Goal: Feedback & Contribution: Submit feedback/report problem

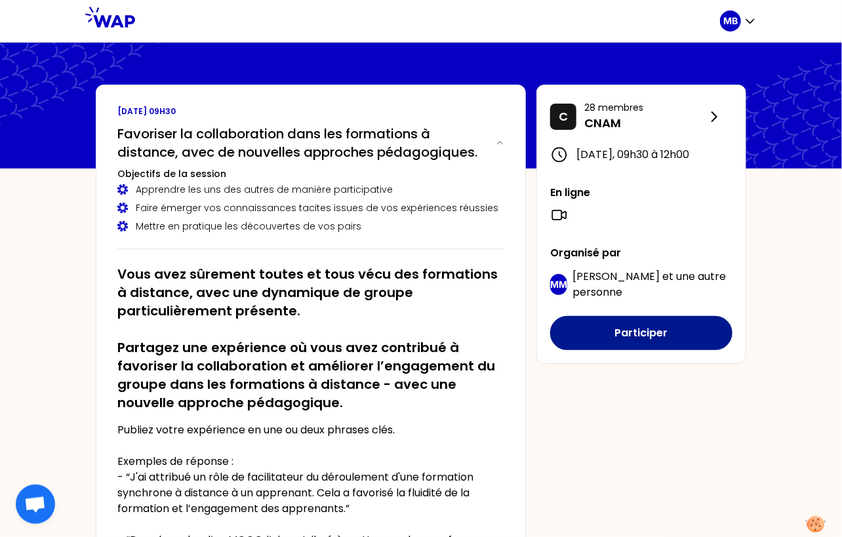
click at [621, 348] on button "Participer" at bounding box center [641, 333] width 182 height 34
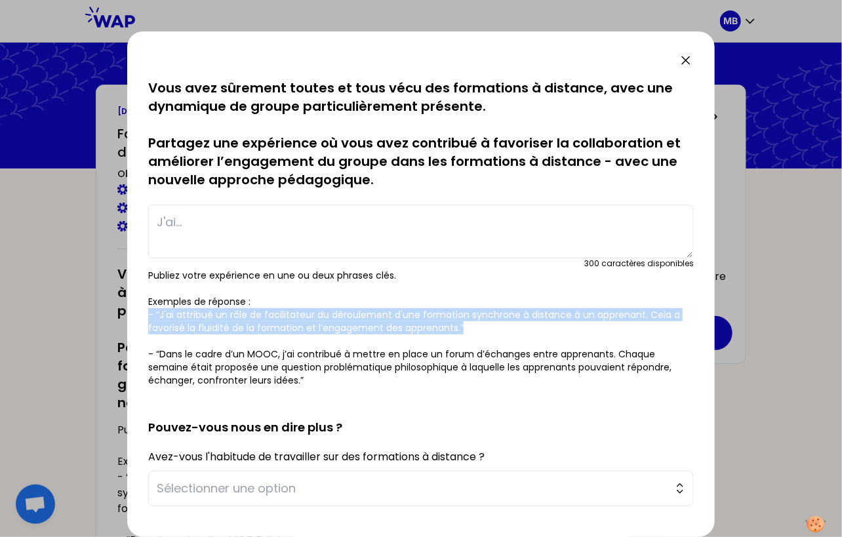
drag, startPoint x: 147, startPoint y: 311, endPoint x: 480, endPoint y: 330, distance: 332.8
click at [480, 330] on div "sauvegardé Vous avez sûrement toutes et tous vécu des formations à distance, av…" at bounding box center [420, 283] width 587 height 505
copy p "- “J'ai attribué un rôle de facilitateur du déroulement d'une formation synchro…"
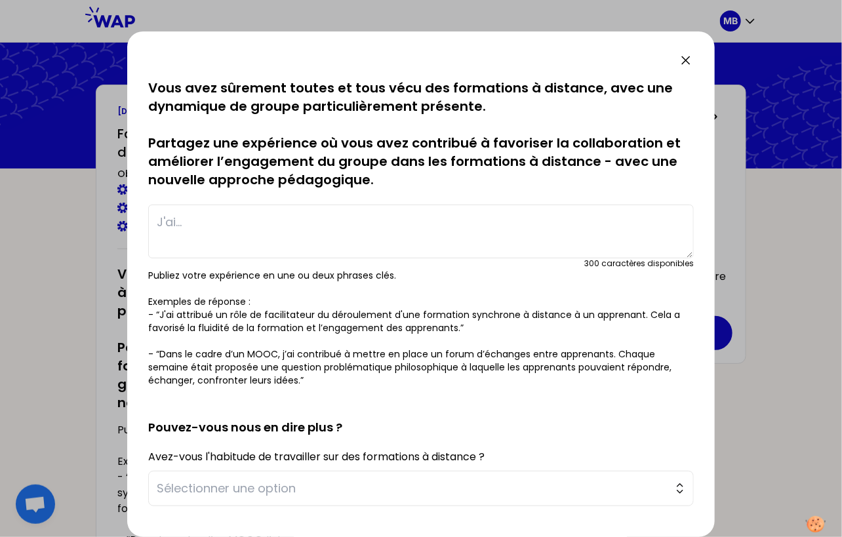
click at [216, 224] on textarea at bounding box center [420, 231] width 545 height 54
paste textarea "- “J'ai attribué un rôle de facilitateur du déroulement d'une formation synchro…"
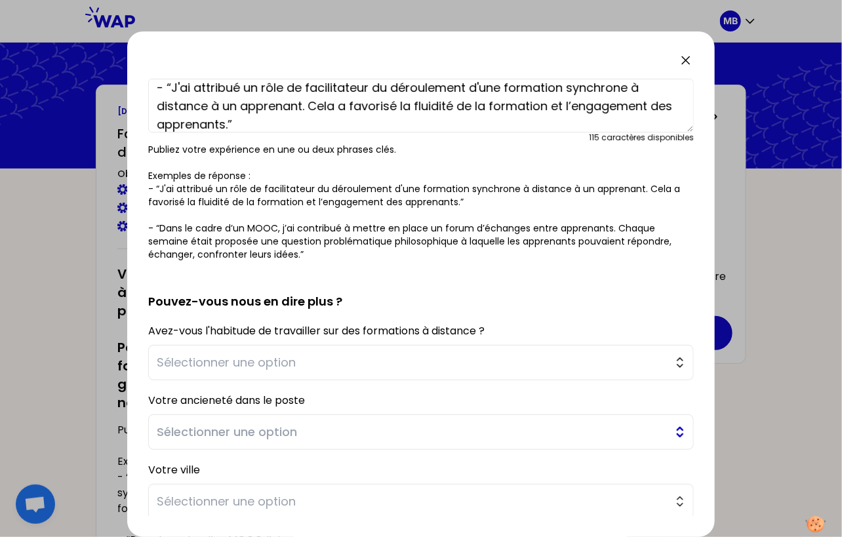
scroll to position [163, 0]
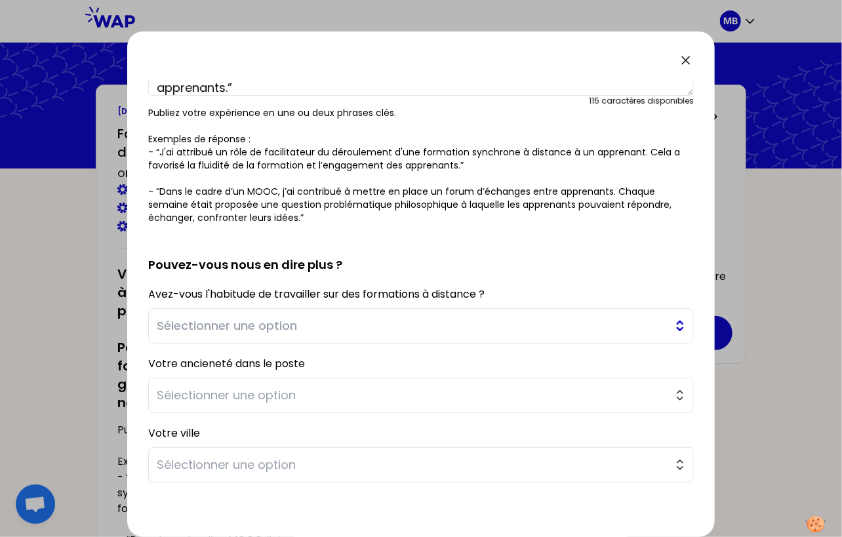
type textarea "- “J'ai attribué un rôle de facilitateur du déroulement d'une formation synchro…"
click at [244, 326] on span "Sélectionner une option" at bounding box center [412, 326] width 510 height 18
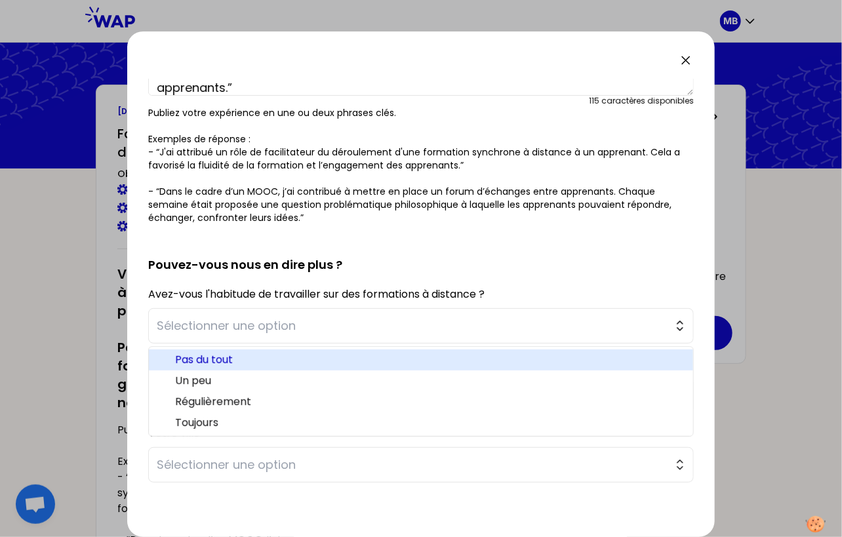
click at [243, 358] on span "Pas du tout" at bounding box center [428, 360] width 507 height 16
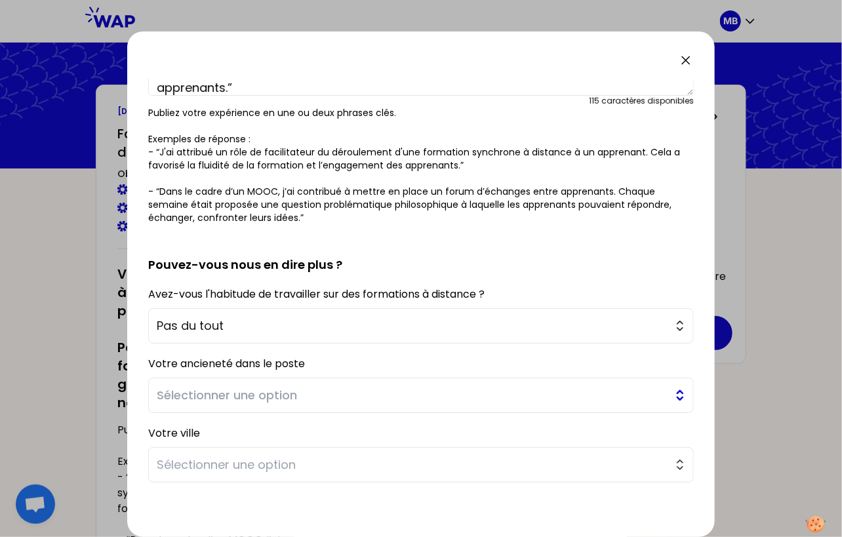
click at [182, 387] on span "Sélectionner une option" at bounding box center [412, 395] width 510 height 18
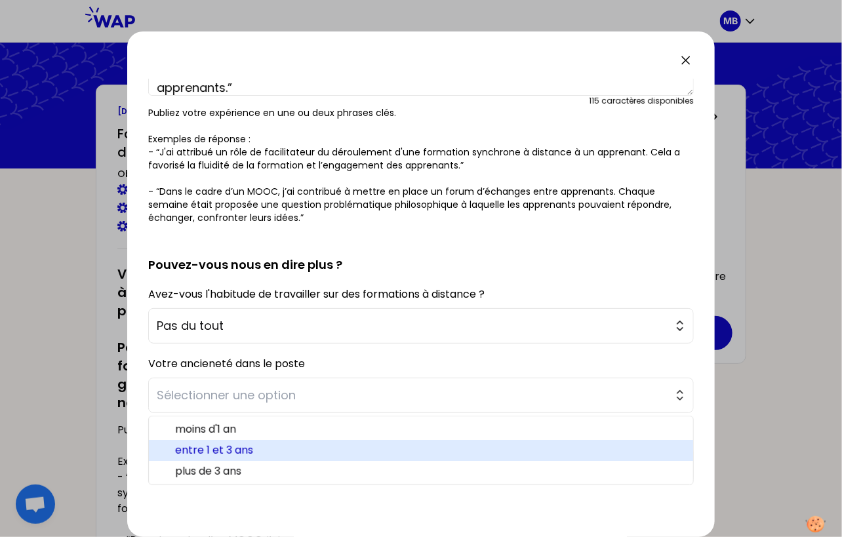
click at [184, 447] on span "entre 1 et 3 ans" at bounding box center [428, 450] width 507 height 16
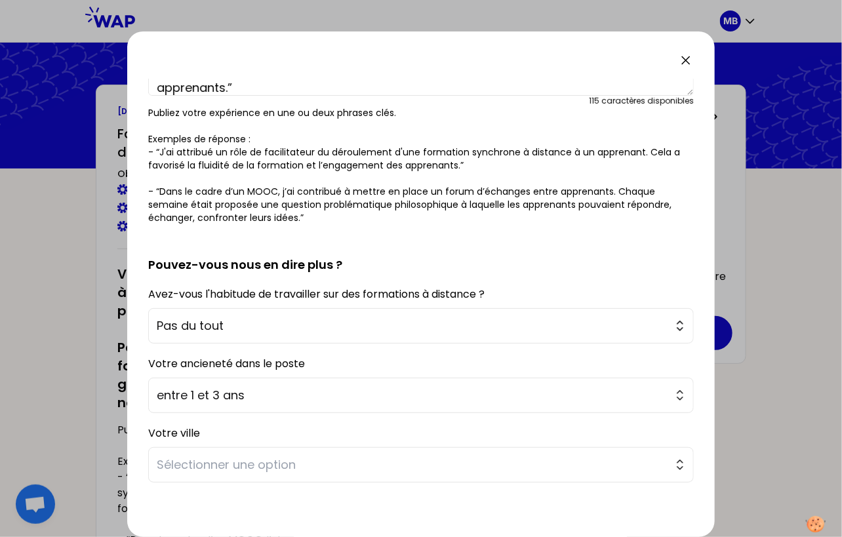
scroll to position [213, 0]
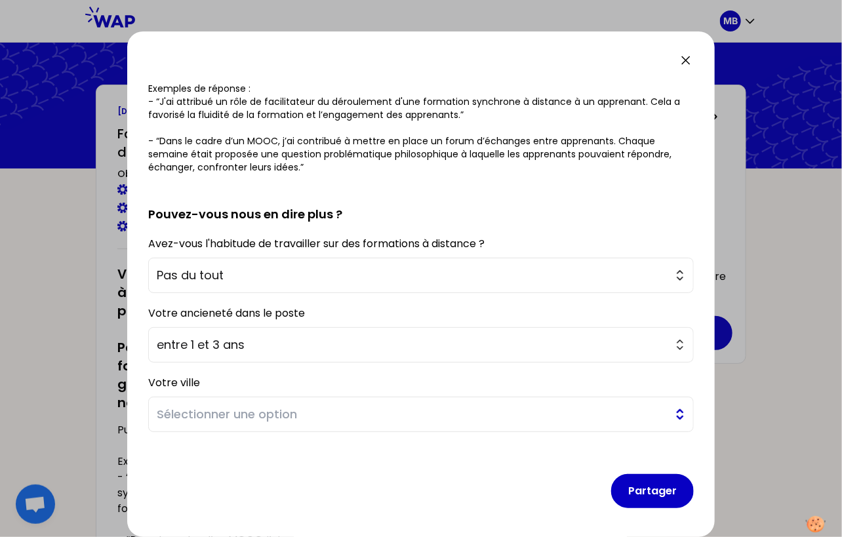
click at [171, 421] on span "Sélectionner une option" at bounding box center [412, 414] width 510 height 18
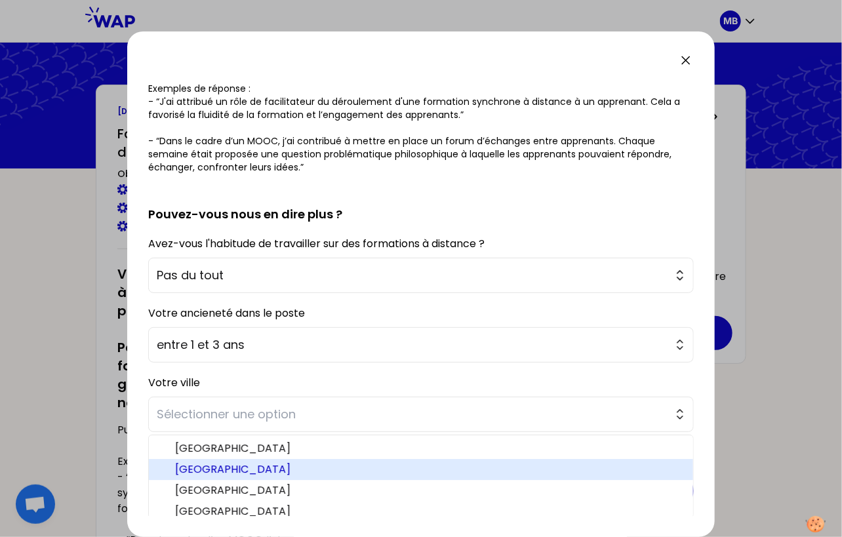
click at [180, 471] on span "Bordeaux" at bounding box center [428, 469] width 507 height 16
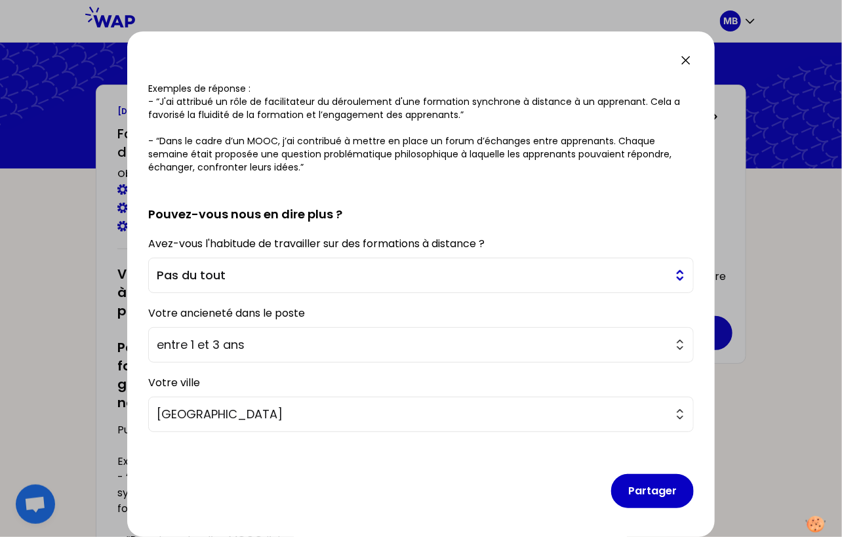
click at [222, 273] on span "Pas du tout" at bounding box center [412, 275] width 510 height 18
click at [181, 270] on span "Pas du tout" at bounding box center [412, 275] width 510 height 18
click at [201, 288] on button "Pas du tout" at bounding box center [420, 275] width 545 height 35
click at [202, 271] on span "Pas du tout" at bounding box center [412, 275] width 510 height 18
click at [663, 492] on button "Partager" at bounding box center [652, 491] width 83 height 34
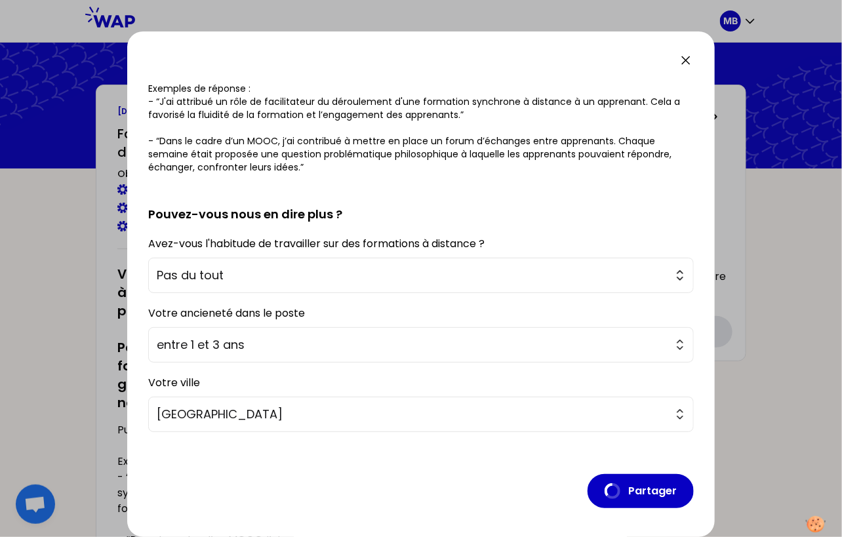
scroll to position [0, 0]
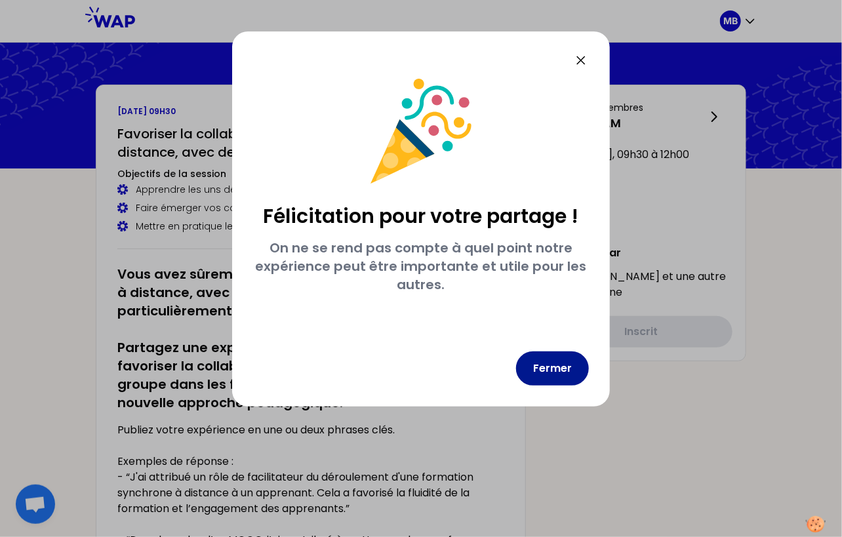
click at [553, 366] on button "Fermer" at bounding box center [552, 368] width 73 height 34
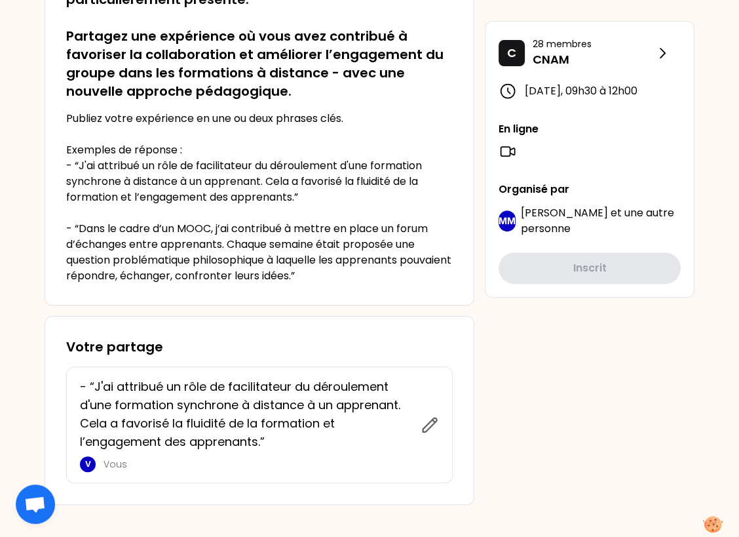
scroll to position [319, 0]
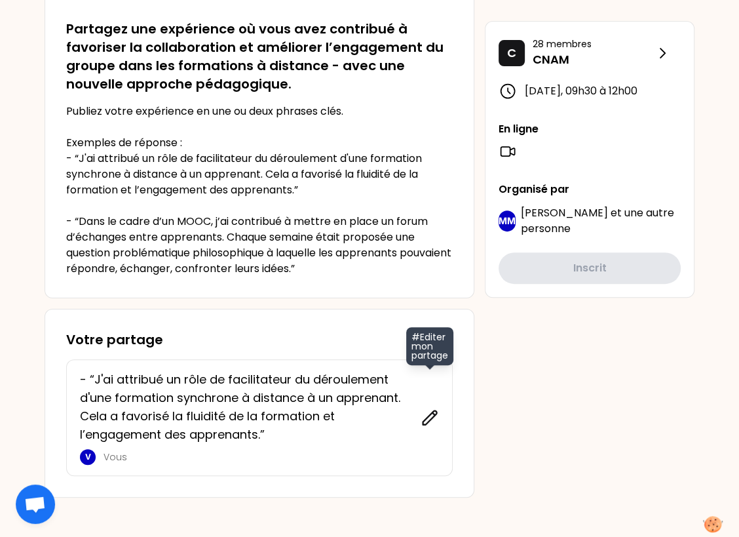
click at [431, 412] on icon at bounding box center [430, 417] width 14 height 14
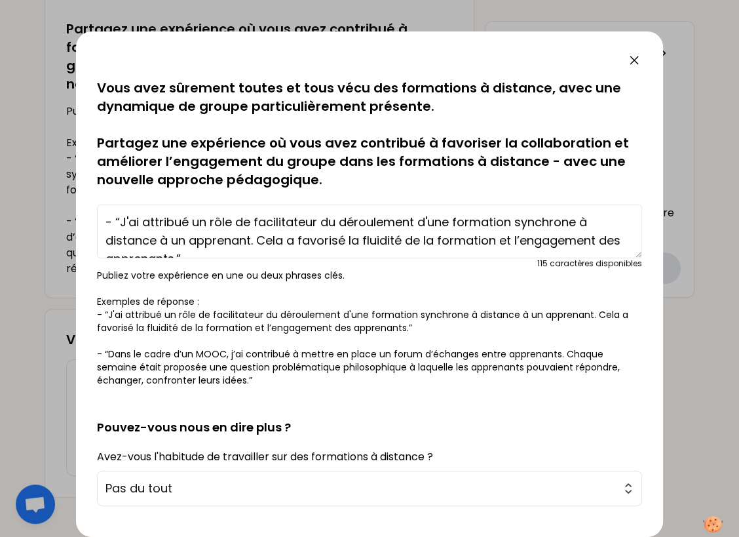
click at [633, 56] on icon at bounding box center [635, 60] width 16 height 16
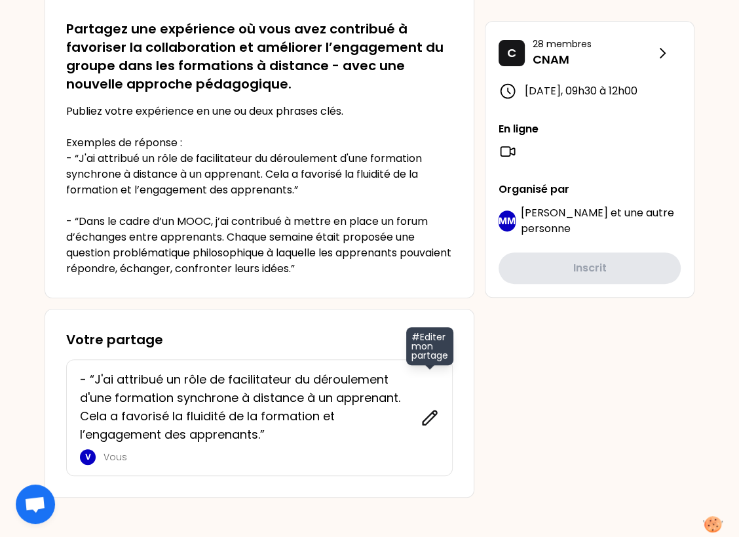
click at [428, 409] on icon at bounding box center [430, 417] width 18 height 18
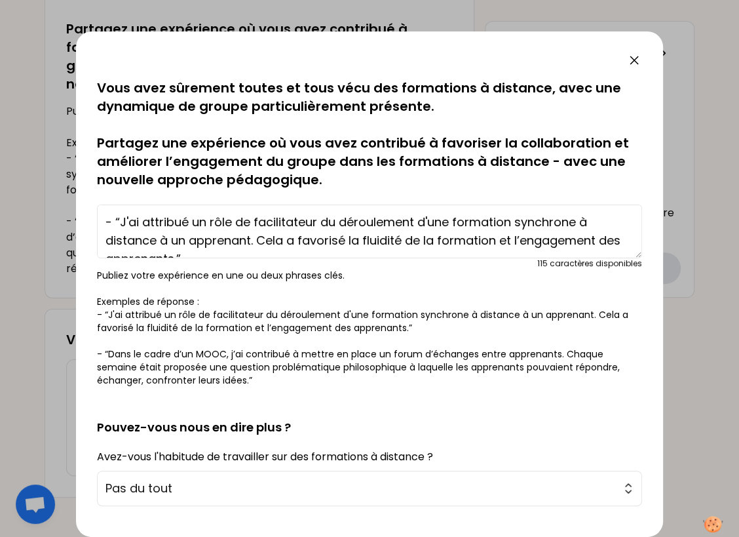
click at [634, 53] on icon at bounding box center [635, 60] width 16 height 16
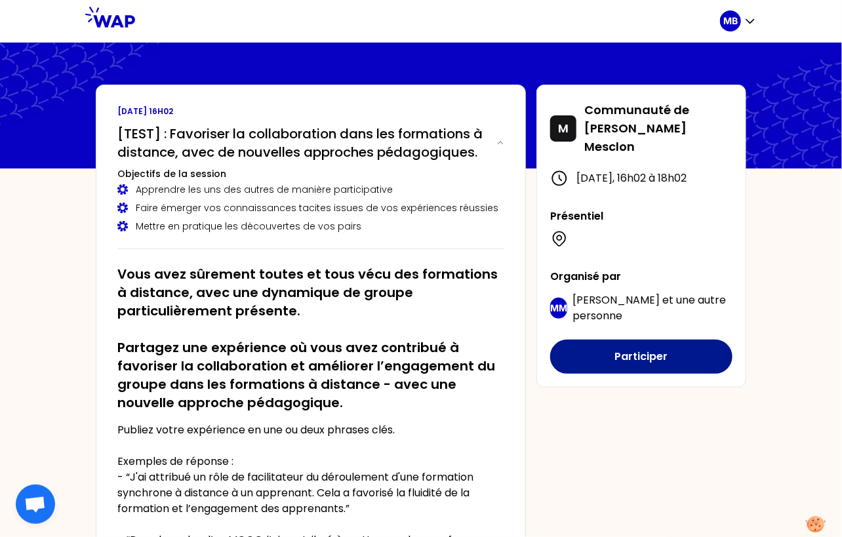
click at [602, 355] on button "Participer" at bounding box center [641, 356] width 182 height 34
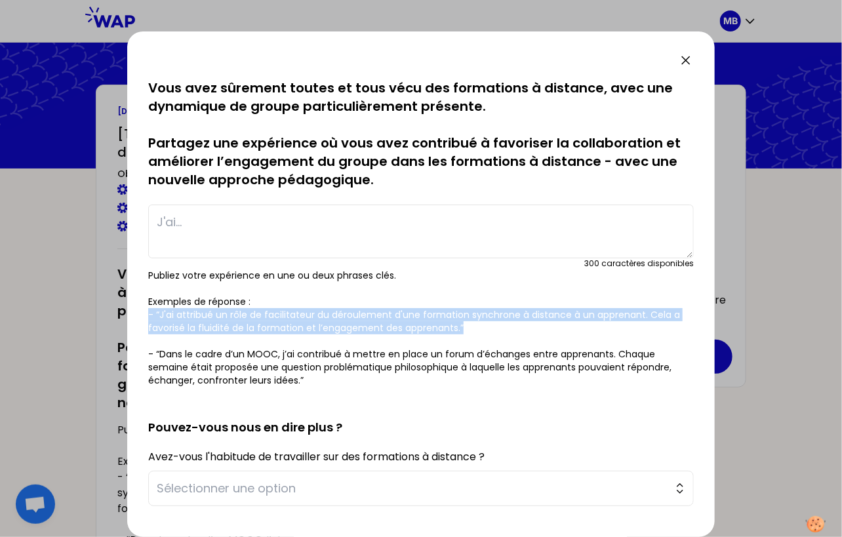
drag, startPoint x: 143, startPoint y: 311, endPoint x: 506, endPoint y: 328, distance: 363.5
click at [506, 328] on div "sauvegardé Vous avez sûrement toutes et tous vécu des formations à distance, av…" at bounding box center [420, 283] width 587 height 505
copy p "- “J'ai attribué un rôle de facilitateur du déroulement d'une formation synchro…"
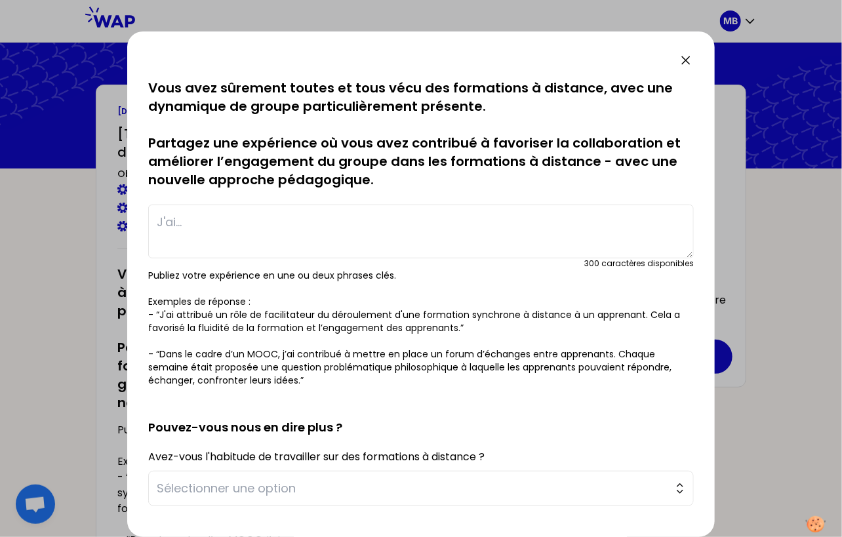
click at [236, 218] on textarea at bounding box center [420, 231] width 545 height 54
paste textarea "- “J'ai attribué un rôle de facilitateur du déroulement d'une formation synchro…"
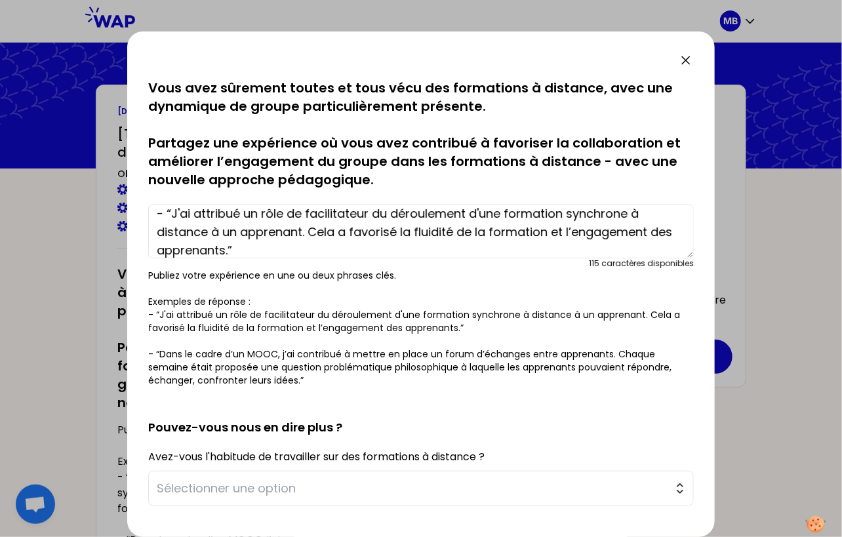
scroll to position [213, 0]
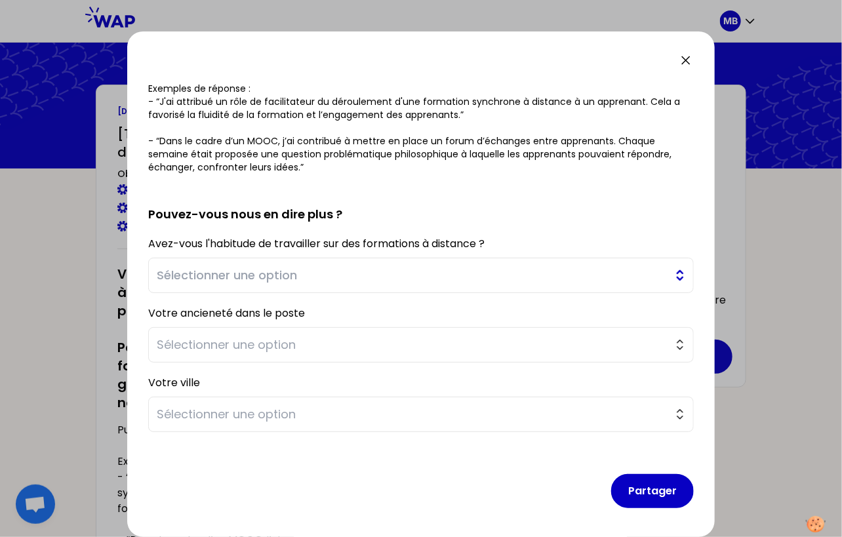
type textarea "- “J'ai attribué un rôle de facilitateur du déroulement d'une formation synchro…"
click at [277, 279] on span "Sélectionner une option" at bounding box center [412, 275] width 510 height 18
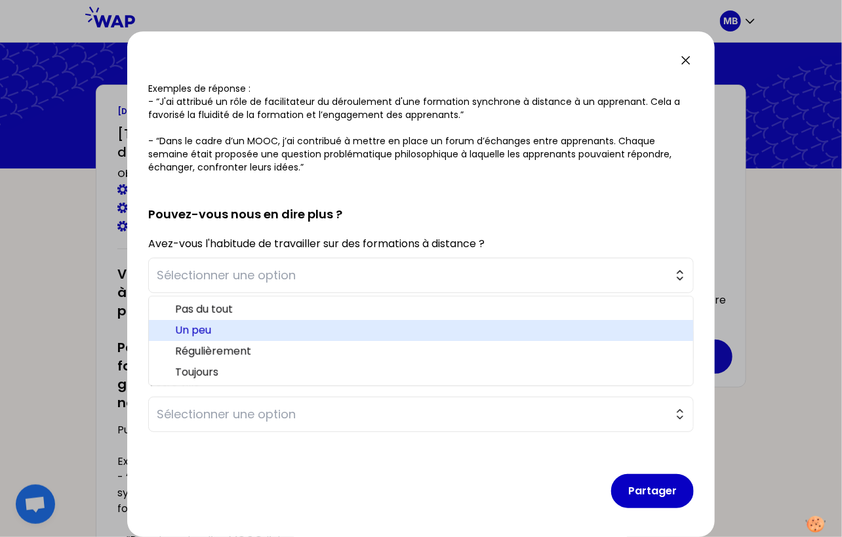
click at [267, 322] on span "Un peu" at bounding box center [428, 330] width 507 height 16
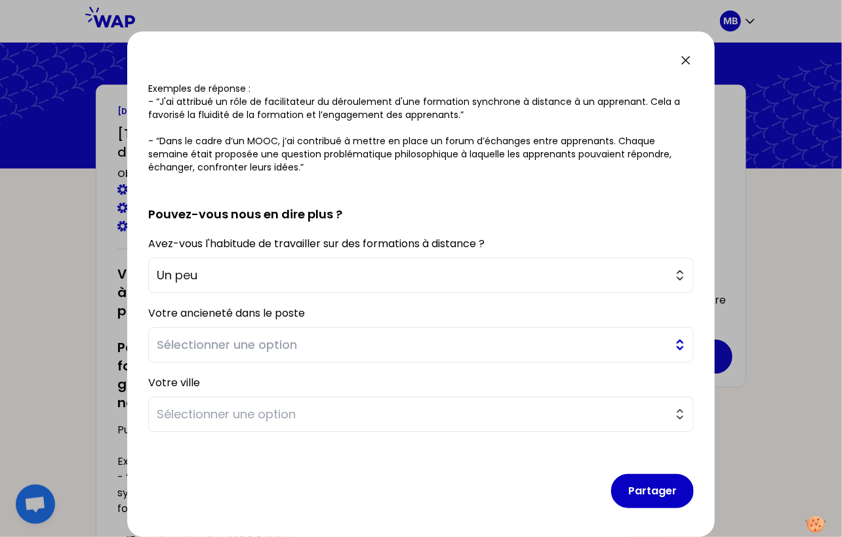
click at [223, 336] on span "Sélectionner une option" at bounding box center [412, 345] width 510 height 18
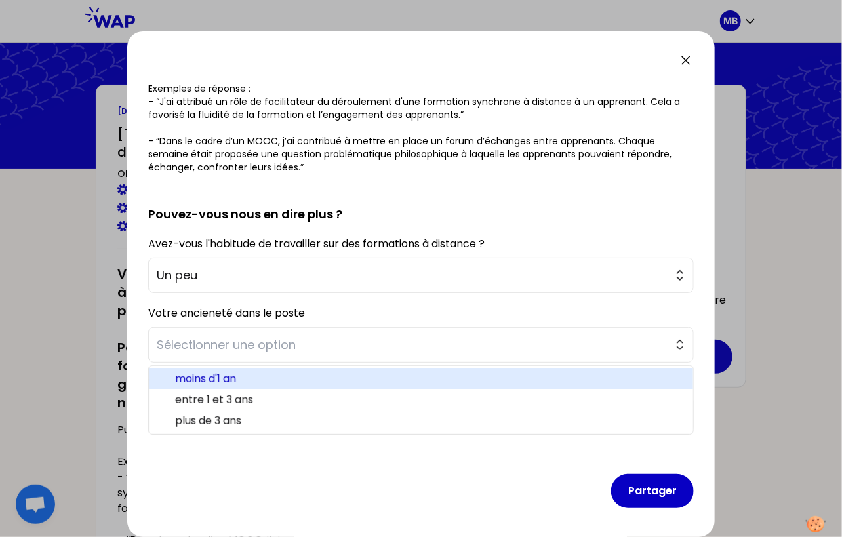
click at [222, 372] on span "moins d'1 an" at bounding box center [428, 379] width 507 height 16
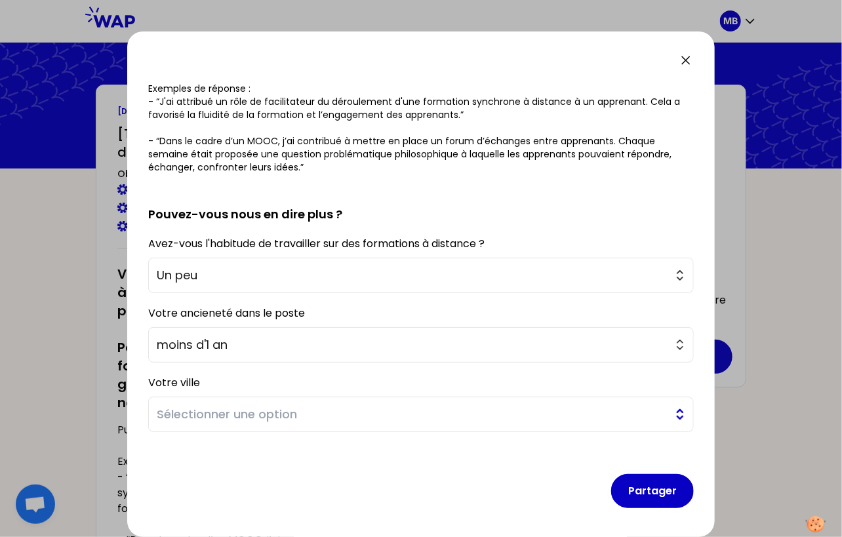
click at [222, 412] on span "Sélectionner une option" at bounding box center [412, 414] width 510 height 18
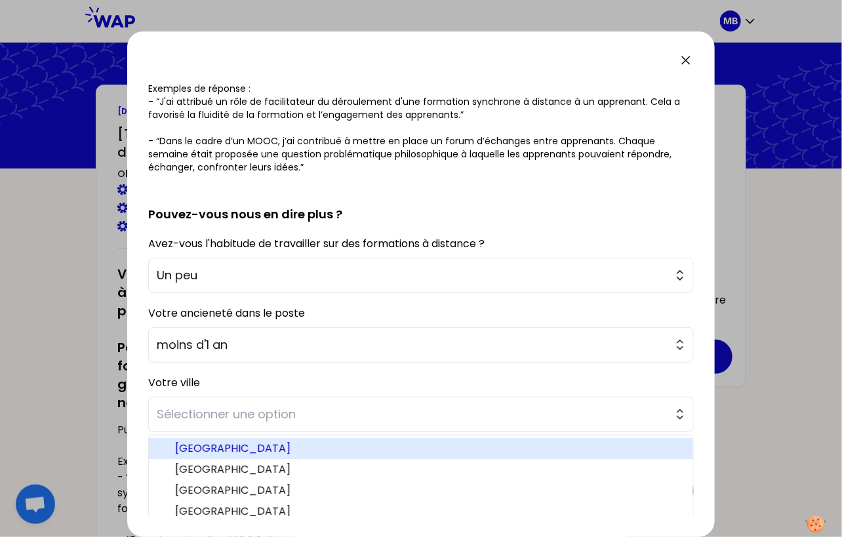
click at [216, 451] on span "[GEOGRAPHIC_DATA]" at bounding box center [428, 448] width 507 height 16
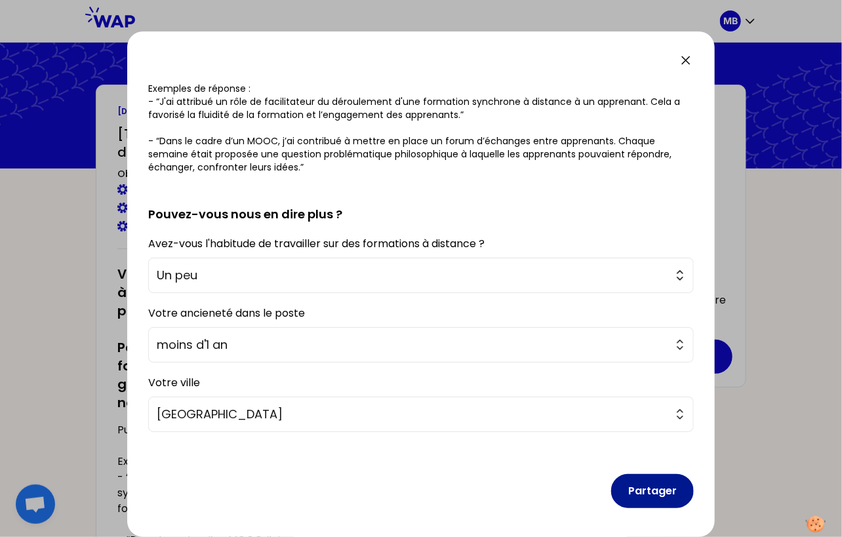
click at [655, 490] on button "Partager" at bounding box center [652, 491] width 83 height 34
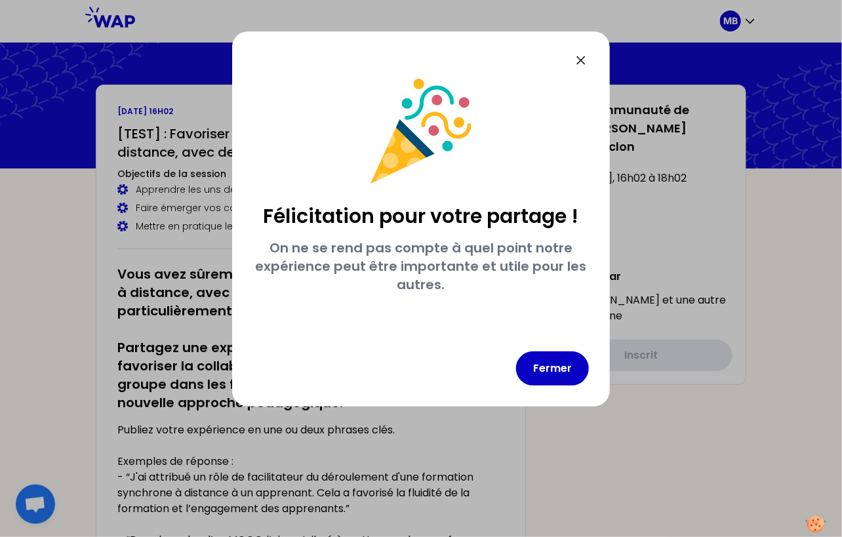
scroll to position [0, 0]
click at [549, 359] on button "Fermer" at bounding box center [552, 368] width 73 height 34
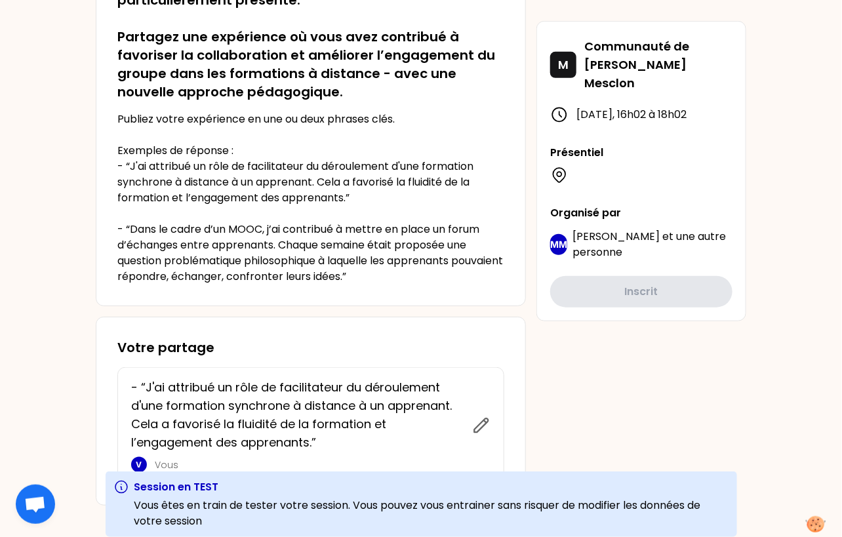
scroll to position [319, 0]
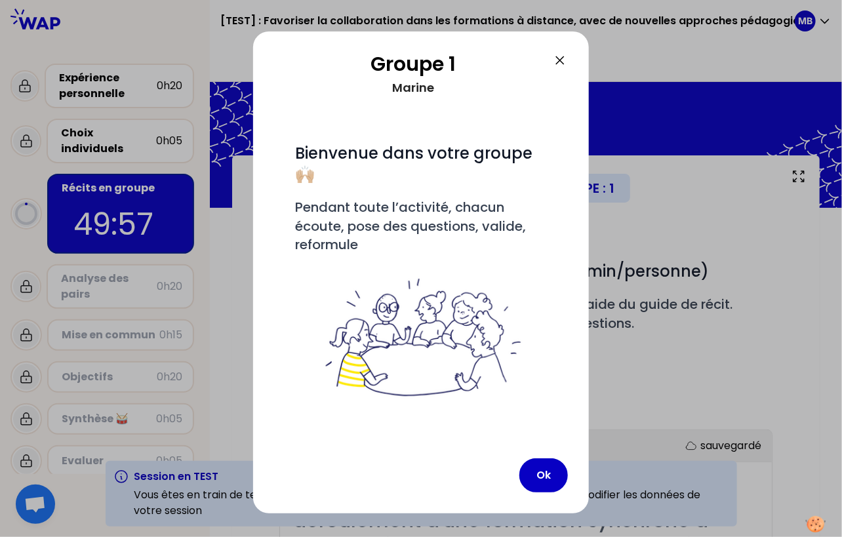
click at [485, 412] on p at bounding box center [421, 338] width 252 height 156
click at [541, 472] on button "Ok" at bounding box center [543, 475] width 48 height 34
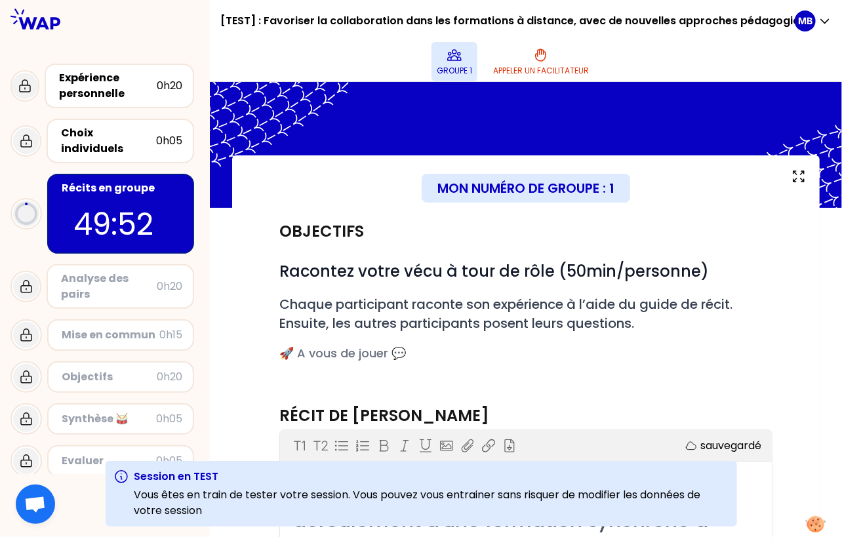
click at [458, 64] on button "Groupe 1" at bounding box center [454, 61] width 46 height 39
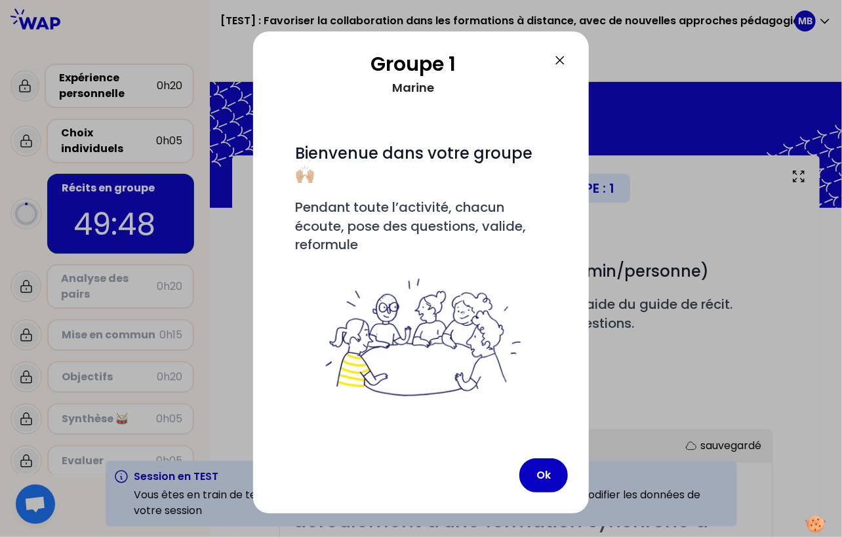
click at [558, 58] on icon at bounding box center [560, 60] width 8 height 8
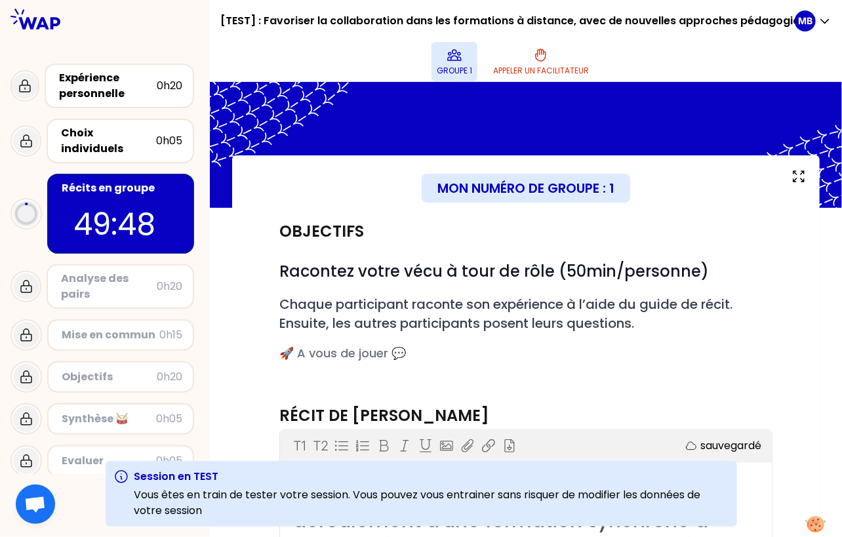
click at [450, 62] on icon at bounding box center [454, 55] width 16 height 16
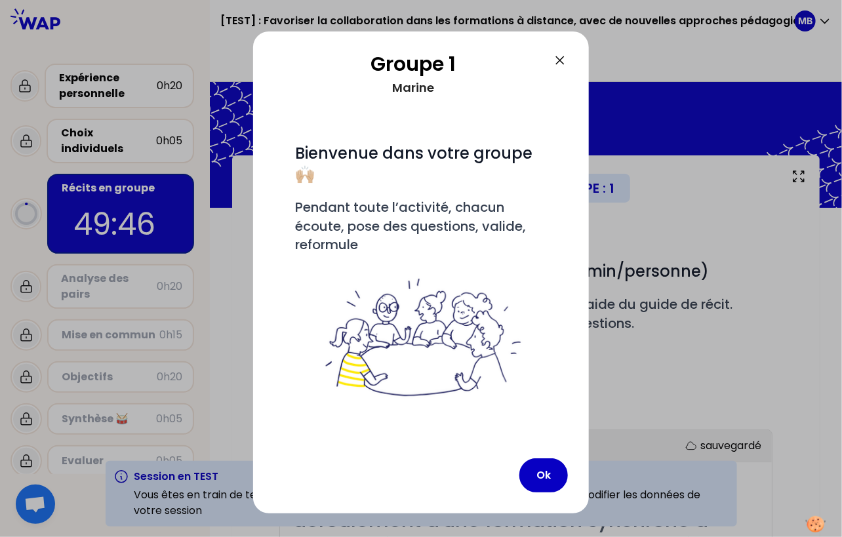
click at [568, 58] on div "Groupe 1 Marine # Bienvenue dans votre groupe 🙌🏼 # Pendant toute l’activité, ch…" at bounding box center [421, 272] width 336 height 482
click at [556, 64] on icon at bounding box center [560, 60] width 16 height 16
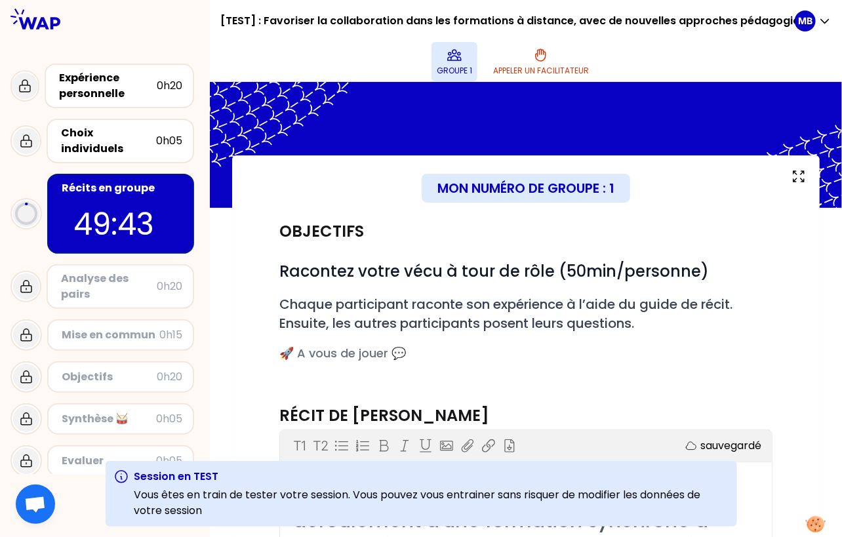
click at [454, 56] on icon at bounding box center [454, 55] width 13 height 10
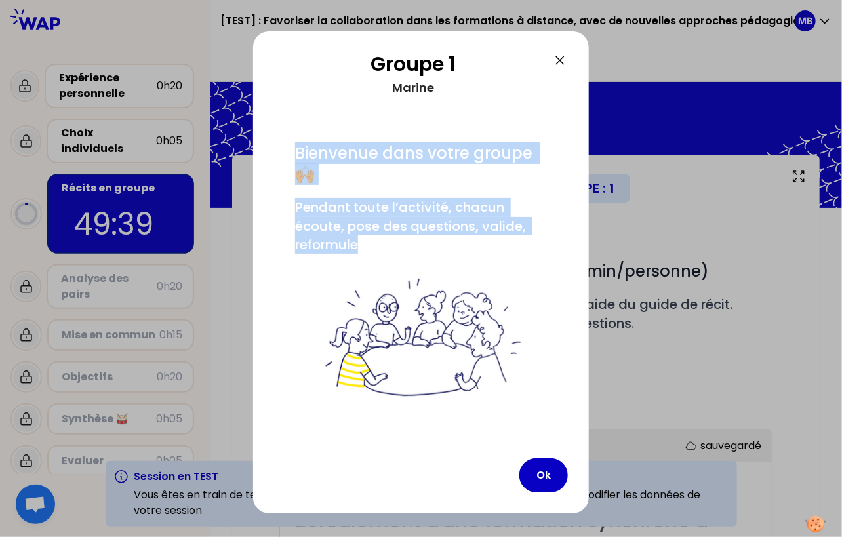
drag, startPoint x: 370, startPoint y: 242, endPoint x: 294, endPoint y: 145, distance: 123.8
click at [294, 145] on div "# Bienvenue dans votre groupe 🙌🏼 # Pendant toute l’activité, chacun écoute, pos…" at bounding box center [421, 279] width 294 height 305
click at [366, 229] on span "Pendant toute l’activité, chacun écoute, pose des questions, valide, reformule" at bounding box center [412, 226] width 234 height 56
drag, startPoint x: 366, startPoint y: 242, endPoint x: 296, endPoint y: 150, distance: 115.5
click at [296, 150] on div "# Bienvenue dans votre groupe 🙌🏼 # Pendant toute l’activité, chacun écoute, pos…" at bounding box center [421, 287] width 252 height 289
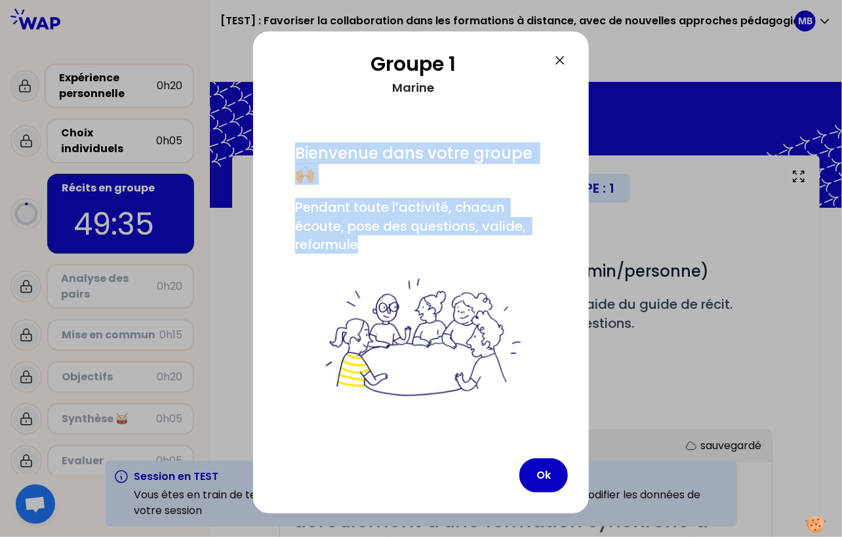
click at [564, 62] on icon at bounding box center [560, 60] width 16 height 16
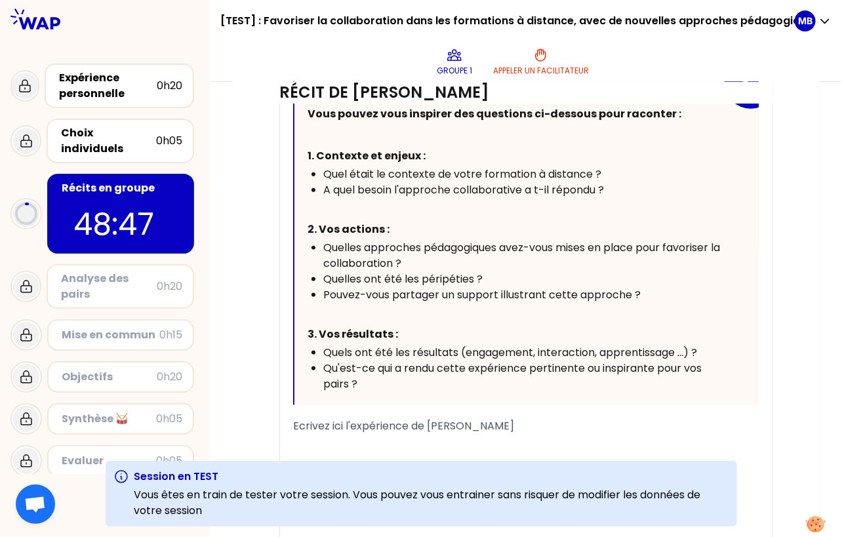
scroll to position [600, 0]
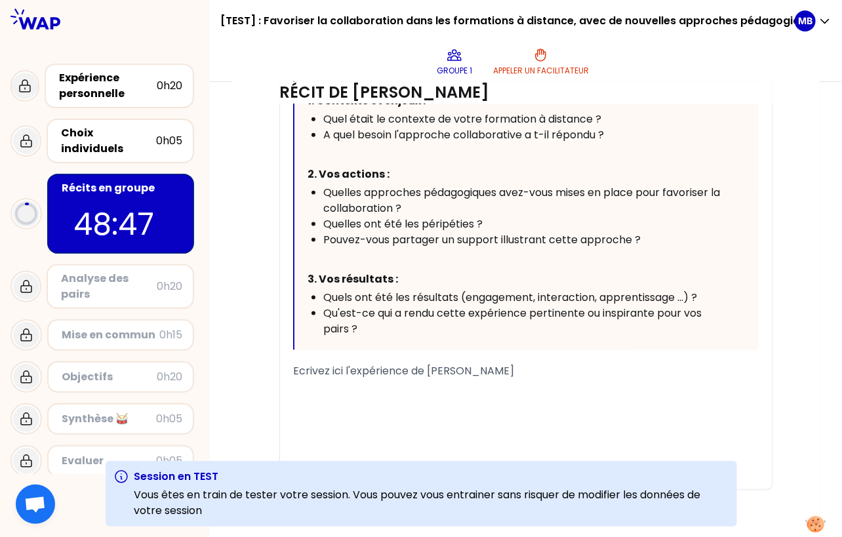
click at [311, 391] on div "﻿" at bounding box center [525, 387] width 465 height 16
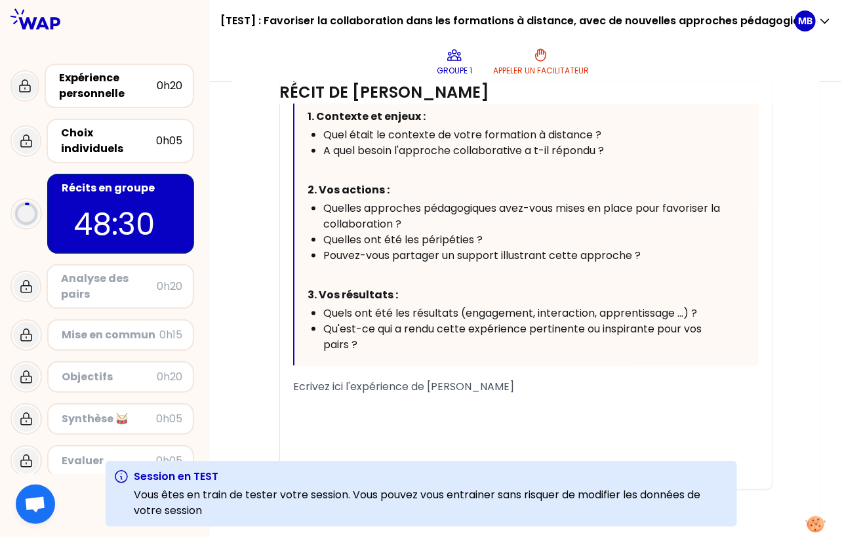
click at [357, 404] on div "﻿" at bounding box center [525, 403] width 465 height 16
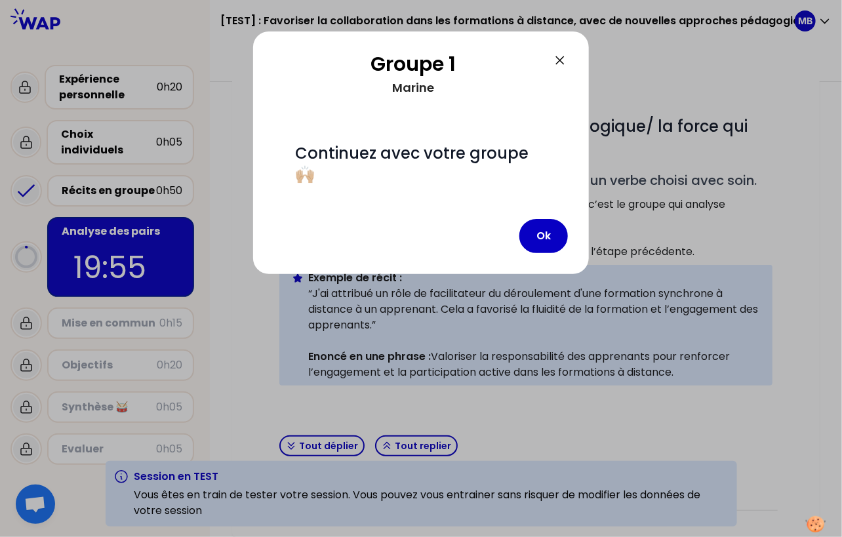
scroll to position [221, 0]
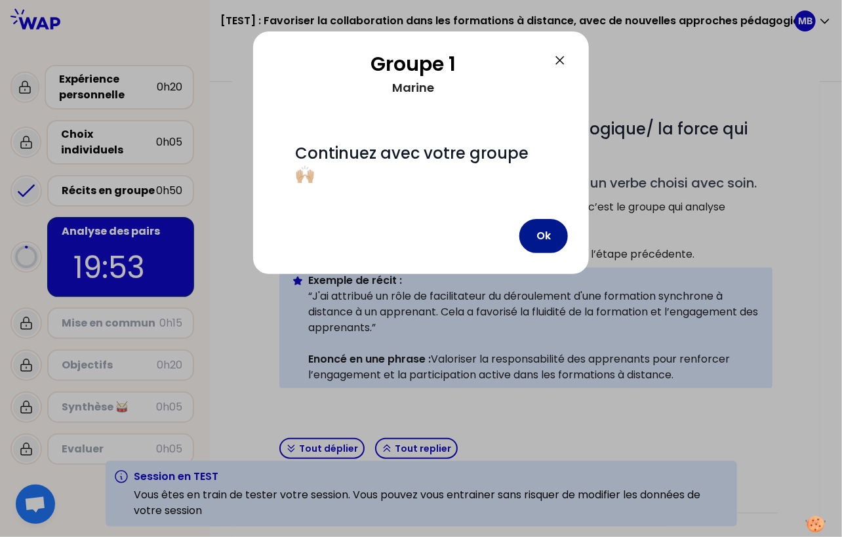
click at [529, 219] on button "Ok" at bounding box center [543, 236] width 48 height 34
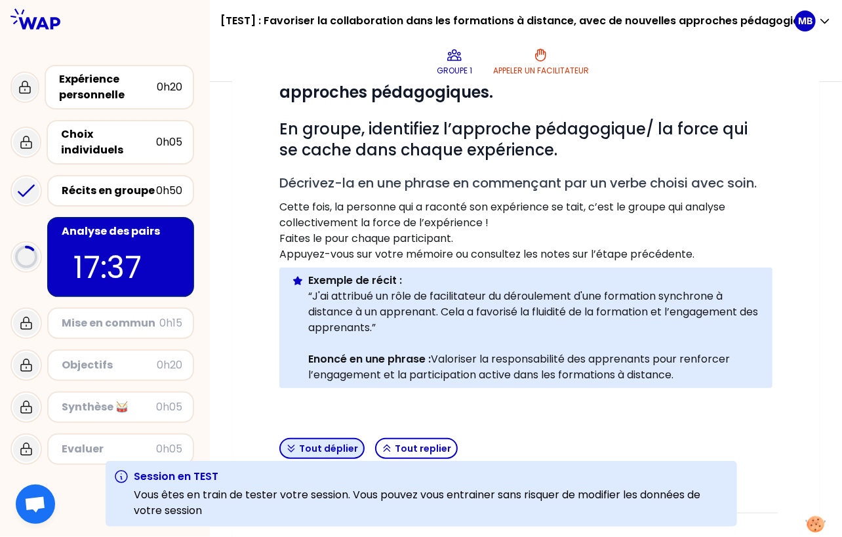
click at [324, 446] on button "Tout déplier" at bounding box center [321, 448] width 85 height 21
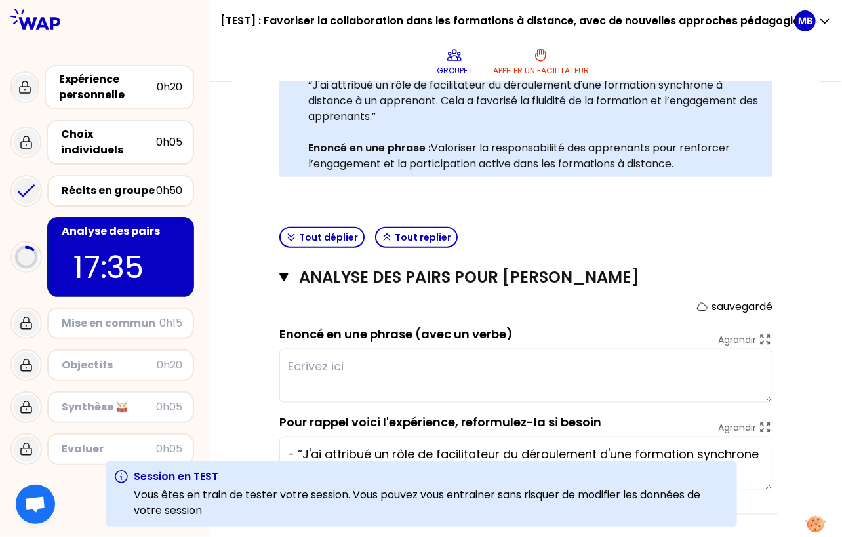
click at [313, 365] on textarea at bounding box center [525, 376] width 493 height 54
type textarea "aaaaaaa"
click at [300, 399] on form "sauvegardé Enoncé en une phrase (avec un verbe) Agrandir aaaaaaa Pour rappel vo…" at bounding box center [525, 394] width 493 height 191
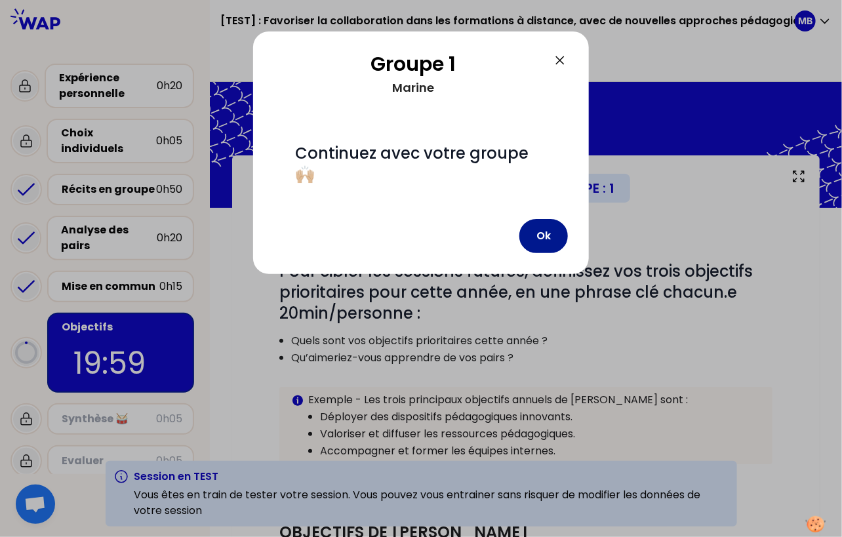
click at [532, 219] on button "Ok" at bounding box center [543, 236] width 48 height 34
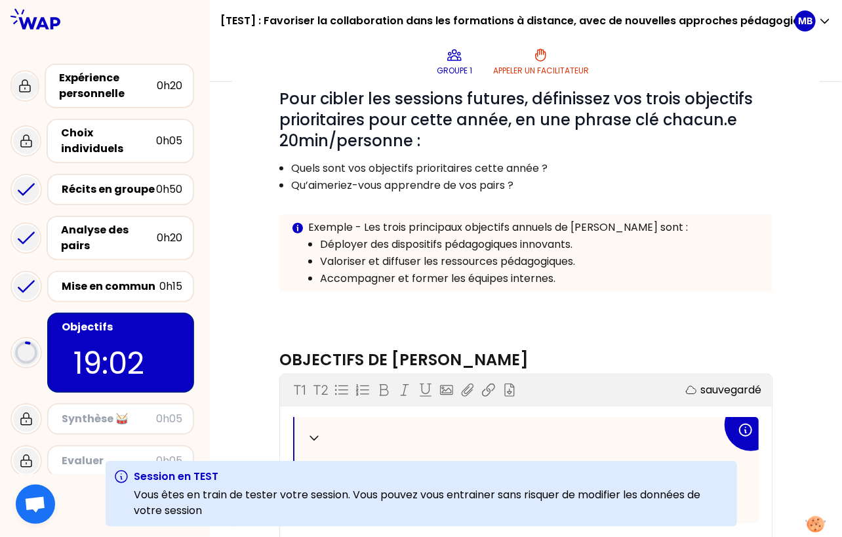
scroll to position [220, 0]
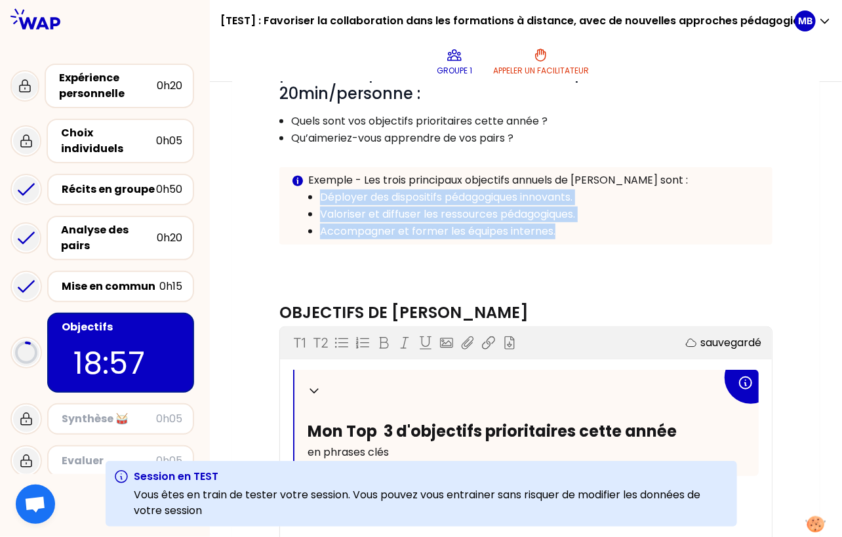
drag, startPoint x: 319, startPoint y: 193, endPoint x: 571, endPoint y: 235, distance: 255.0
click at [571, 235] on ul "Déployer des dispositifs pédagogiques innovants. Valoriser et diffuser les ress…" at bounding box center [525, 213] width 469 height 51
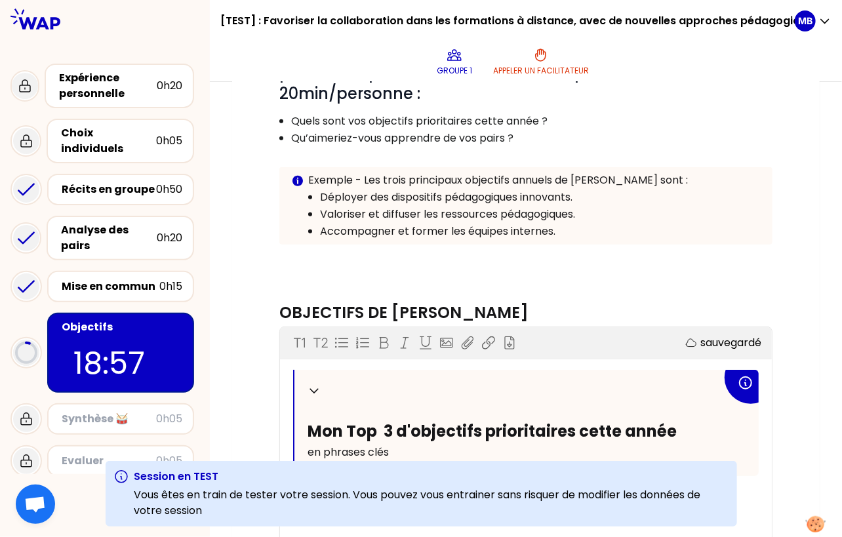
click at [558, 250] on p at bounding box center [525, 258] width 493 height 16
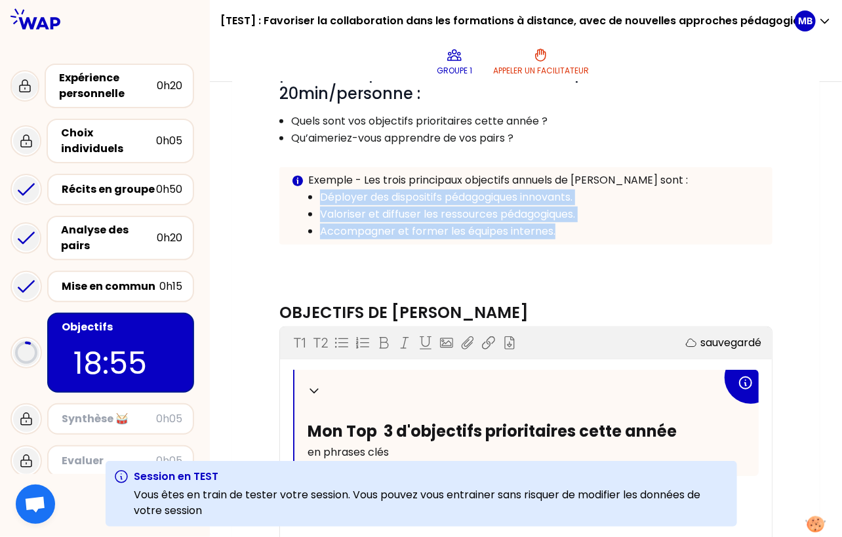
drag, startPoint x: 571, startPoint y: 231, endPoint x: 313, endPoint y: 196, distance: 260.6
click at [313, 196] on ul "Déployer des dispositifs pédagogiques innovants. Valoriser et diffuser les ress…" at bounding box center [525, 213] width 469 height 51
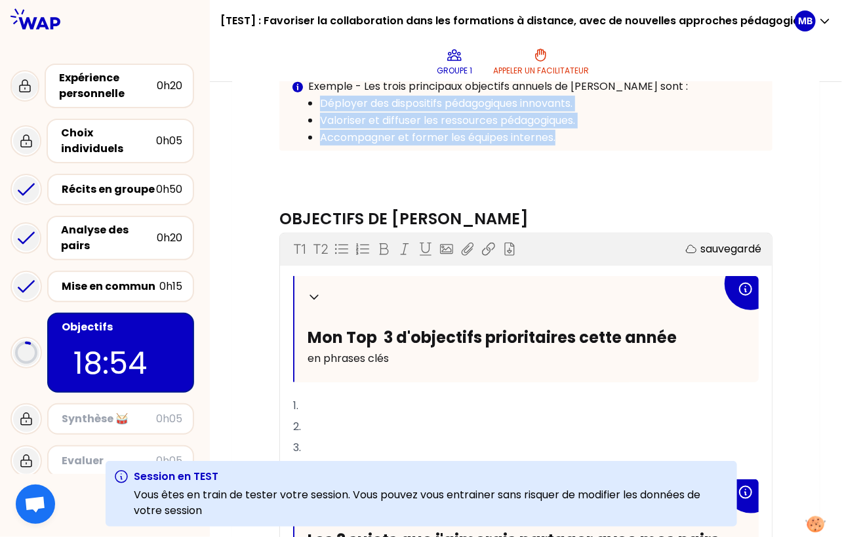
scroll to position [438, 0]
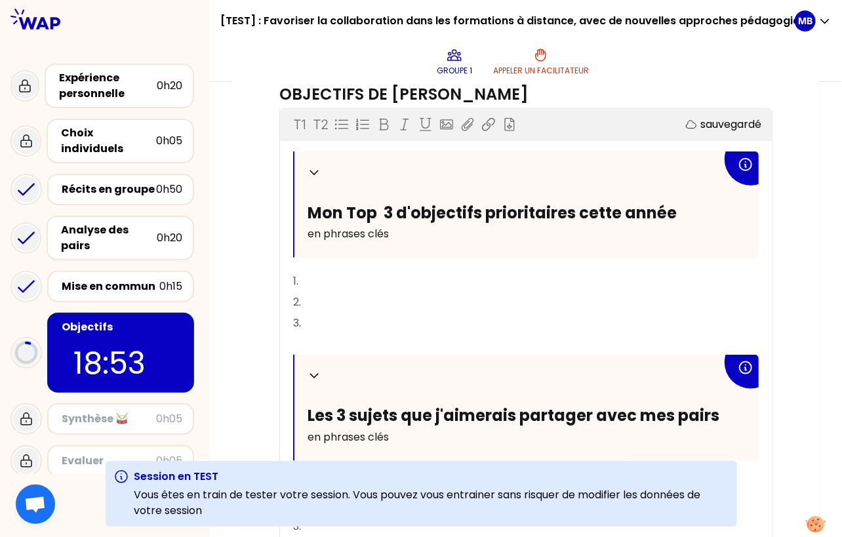
click at [319, 271] on p "1." at bounding box center [525, 281] width 465 height 21
click at [336, 283] on p "1." at bounding box center [525, 281] width 465 height 21
click at [330, 293] on p "2." at bounding box center [525, 302] width 465 height 21
click at [316, 279] on p "1. a" at bounding box center [525, 281] width 465 height 21
click at [317, 317] on p "3." at bounding box center [525, 323] width 465 height 21
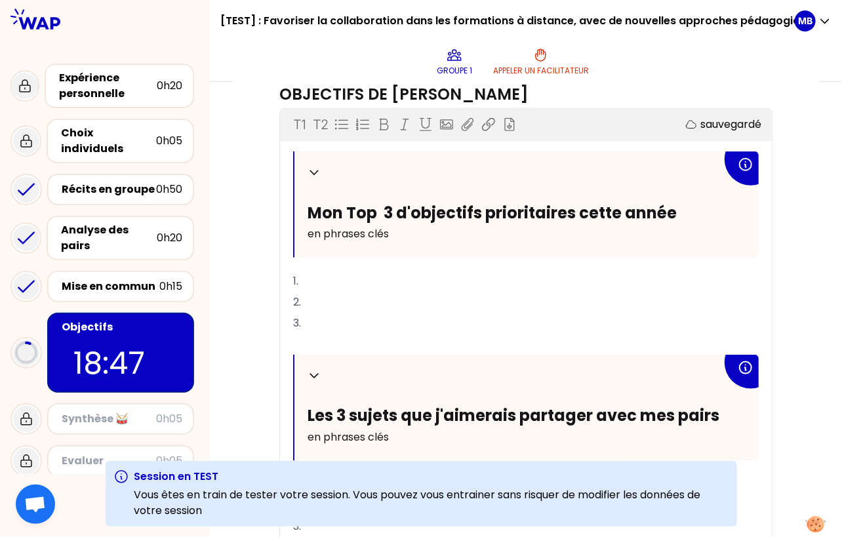
click at [303, 334] on p "﻿" at bounding box center [525, 344] width 465 height 21
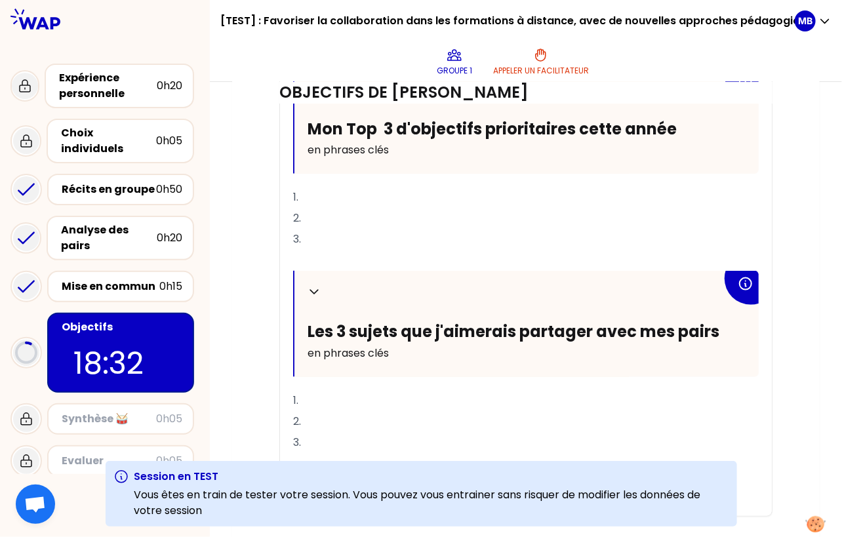
scroll to position [548, 0]
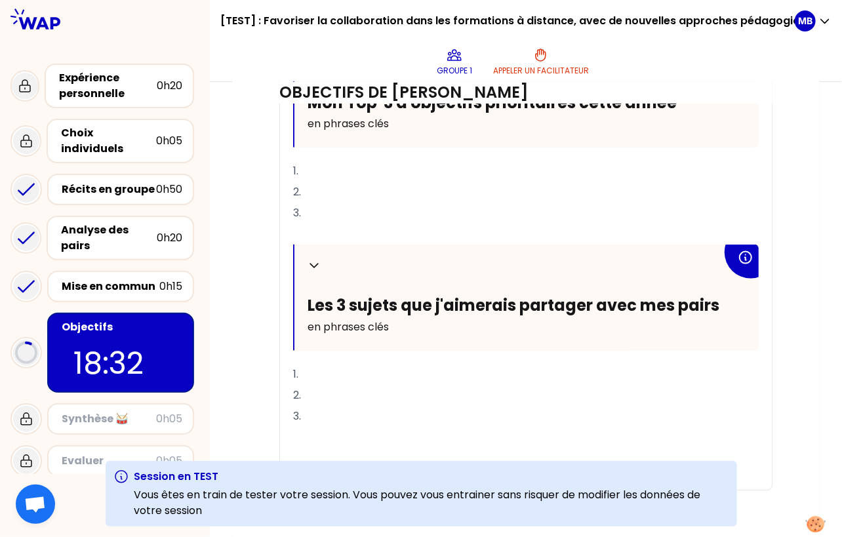
click at [327, 379] on p "1." at bounding box center [525, 374] width 465 height 21
click at [305, 427] on p "﻿" at bounding box center [525, 437] width 465 height 21
click at [258, 397] on div "Mon numéro de groupe : 1 Objectifs # Pour cibler les sessions futures, définiss…" at bounding box center [525, 73] width 587 height 933
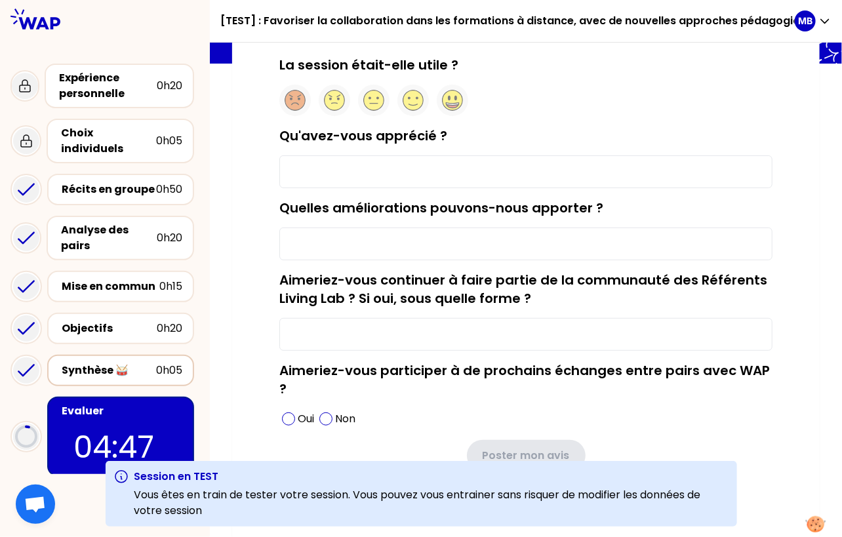
scroll to position [66, 0]
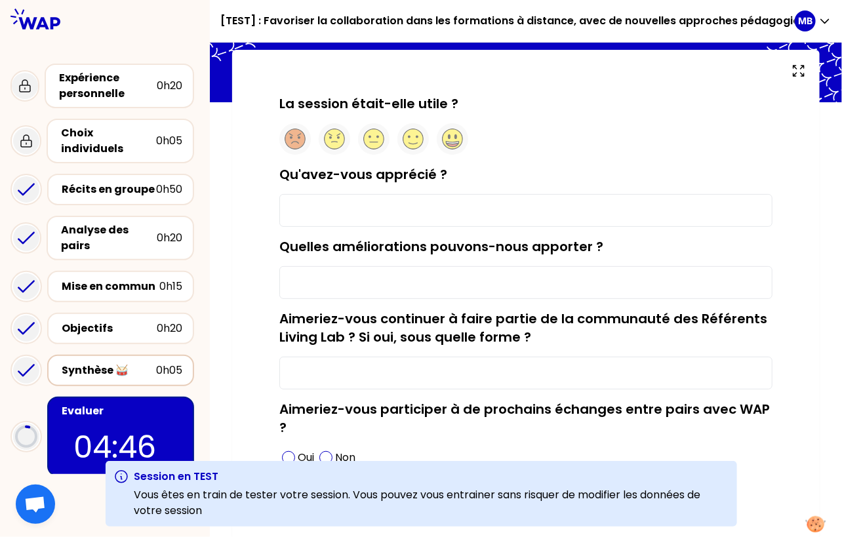
click at [287, 198] on input "Qu'avez-vous apprécié ?" at bounding box center [525, 210] width 493 height 33
type input "a"
click at [298, 369] on input "Aimeriez-vous continuer à faire partie de la communauté des Référents Living La…" at bounding box center [525, 373] width 493 height 33
type input "a"
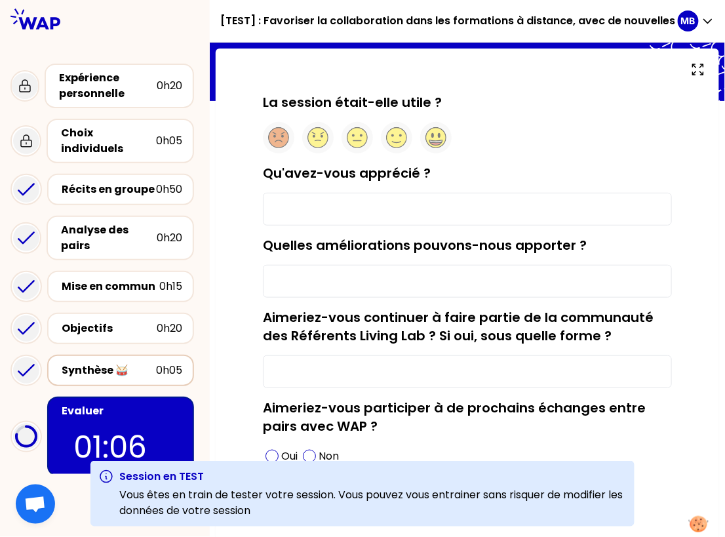
scroll to position [105, 0]
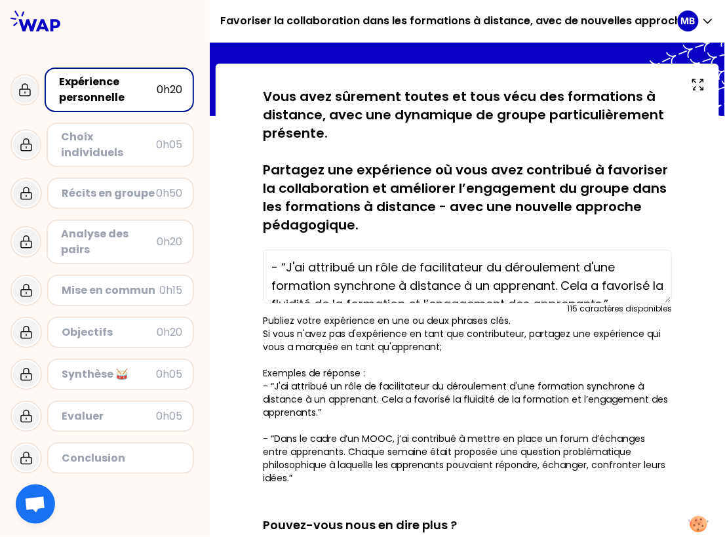
click at [464, 343] on p "Publiez votre expérience en une ou deux phrases clés. Si vous n'avez pas d'expé…" at bounding box center [467, 399] width 409 height 170
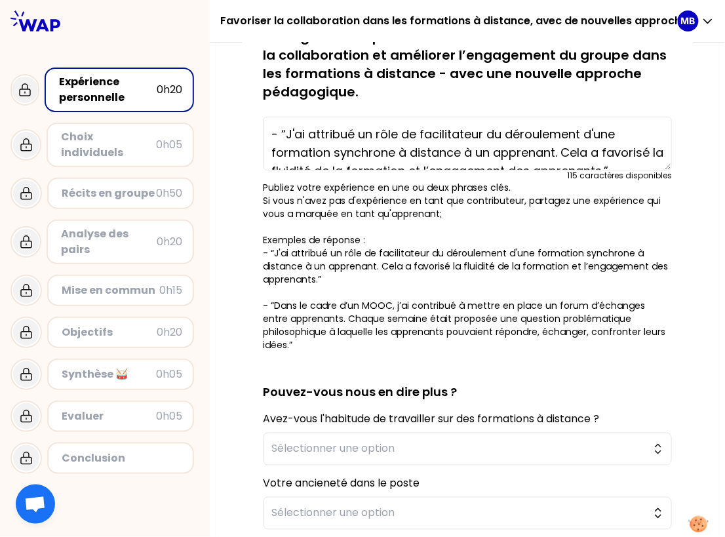
scroll to position [147, 0]
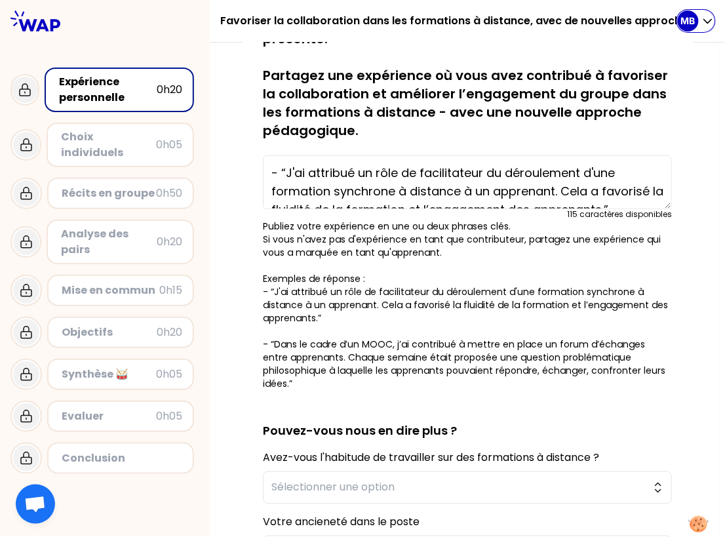
click at [695, 27] on p "MB" at bounding box center [688, 20] width 14 height 13
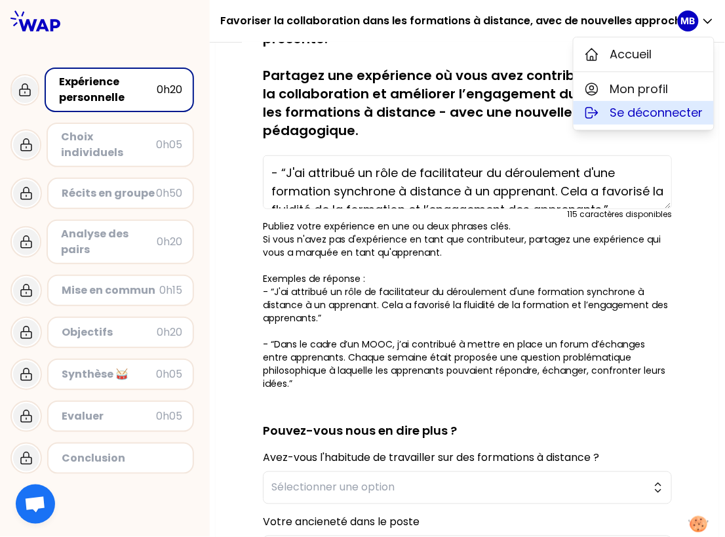
click at [646, 119] on span "Se déconnecter" at bounding box center [656, 113] width 93 height 18
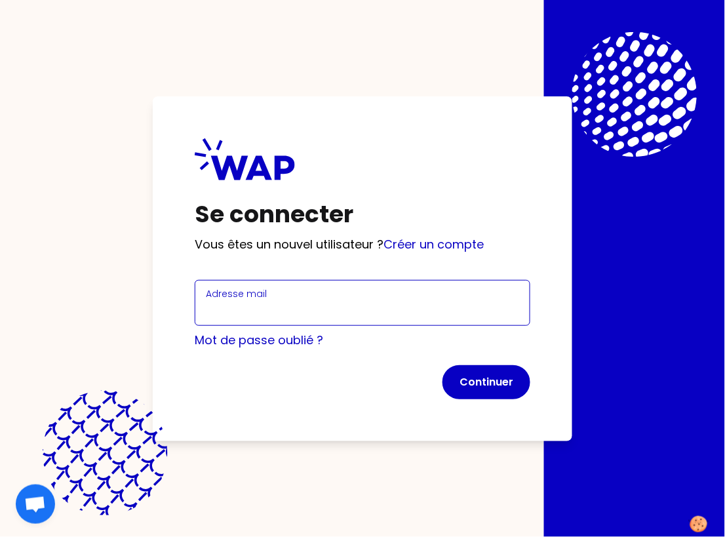
click at [225, 307] on input "Adresse mail" at bounding box center [362, 310] width 313 height 18
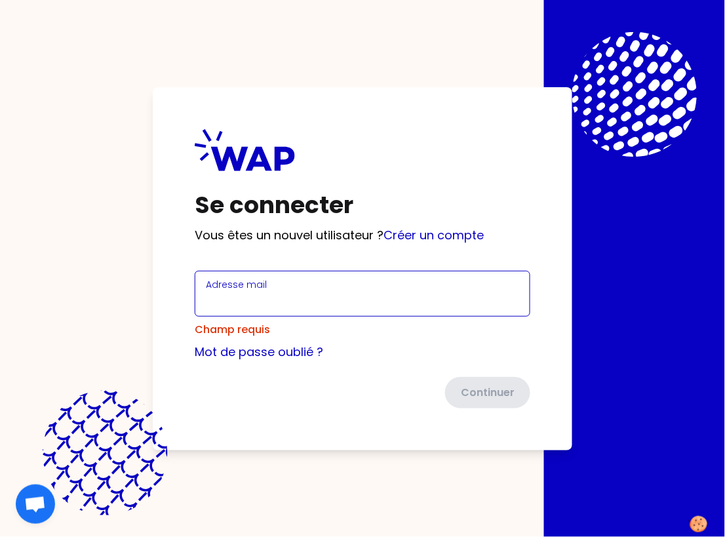
click at [244, 309] on input "Adresse mail" at bounding box center [362, 301] width 313 height 18
type input "[EMAIL_ADDRESS][DOMAIN_NAME]"
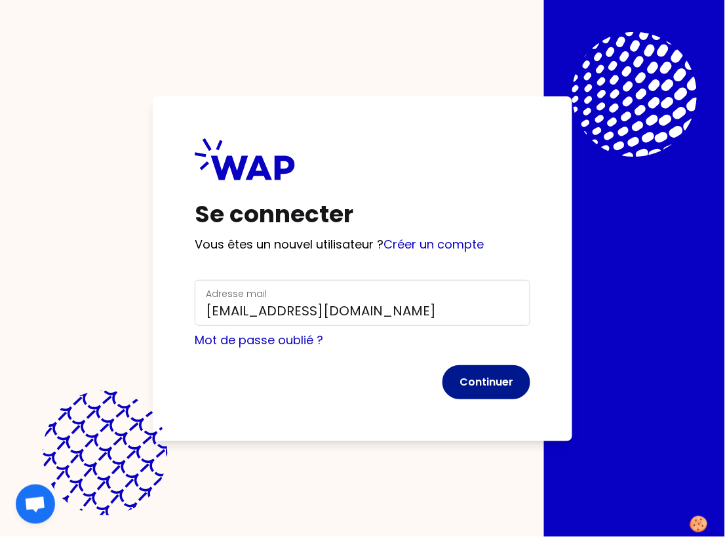
click at [469, 379] on button "Continuer" at bounding box center [486, 382] width 88 height 34
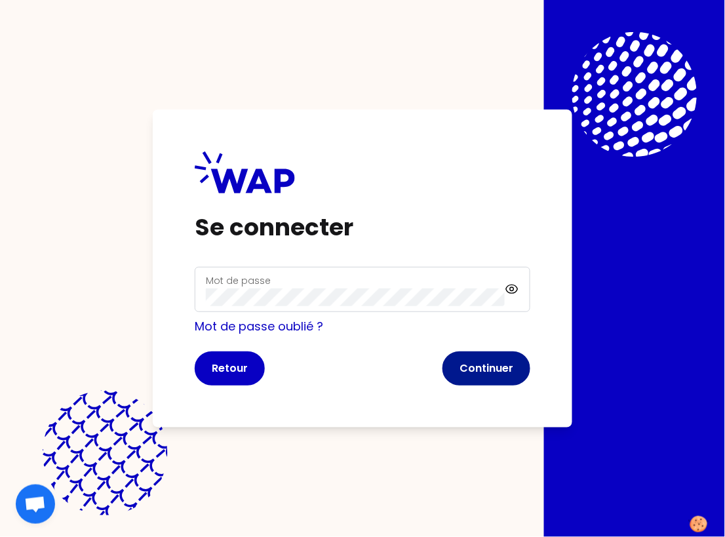
click at [465, 370] on button "Continuer" at bounding box center [486, 368] width 88 height 34
